Goal: Task Accomplishment & Management: Manage account settings

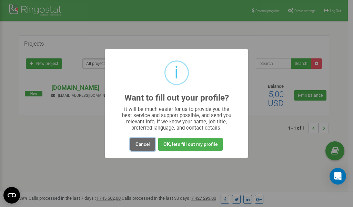
click at [141, 145] on button "Cancel" at bounding box center [142, 144] width 25 height 13
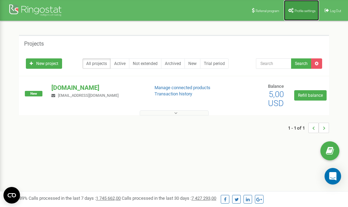
click at [299, 12] on span "Profile settings" at bounding box center [305, 11] width 21 height 4
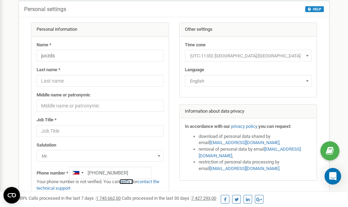
click at [130, 181] on link "verify it" at bounding box center [126, 181] width 14 height 5
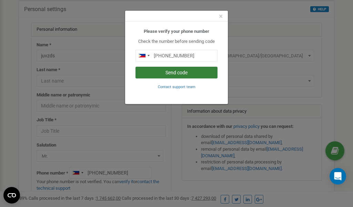
click at [184, 74] on button "Send code" at bounding box center [177, 73] width 82 height 12
